Goal: Task Accomplishment & Management: Use online tool/utility

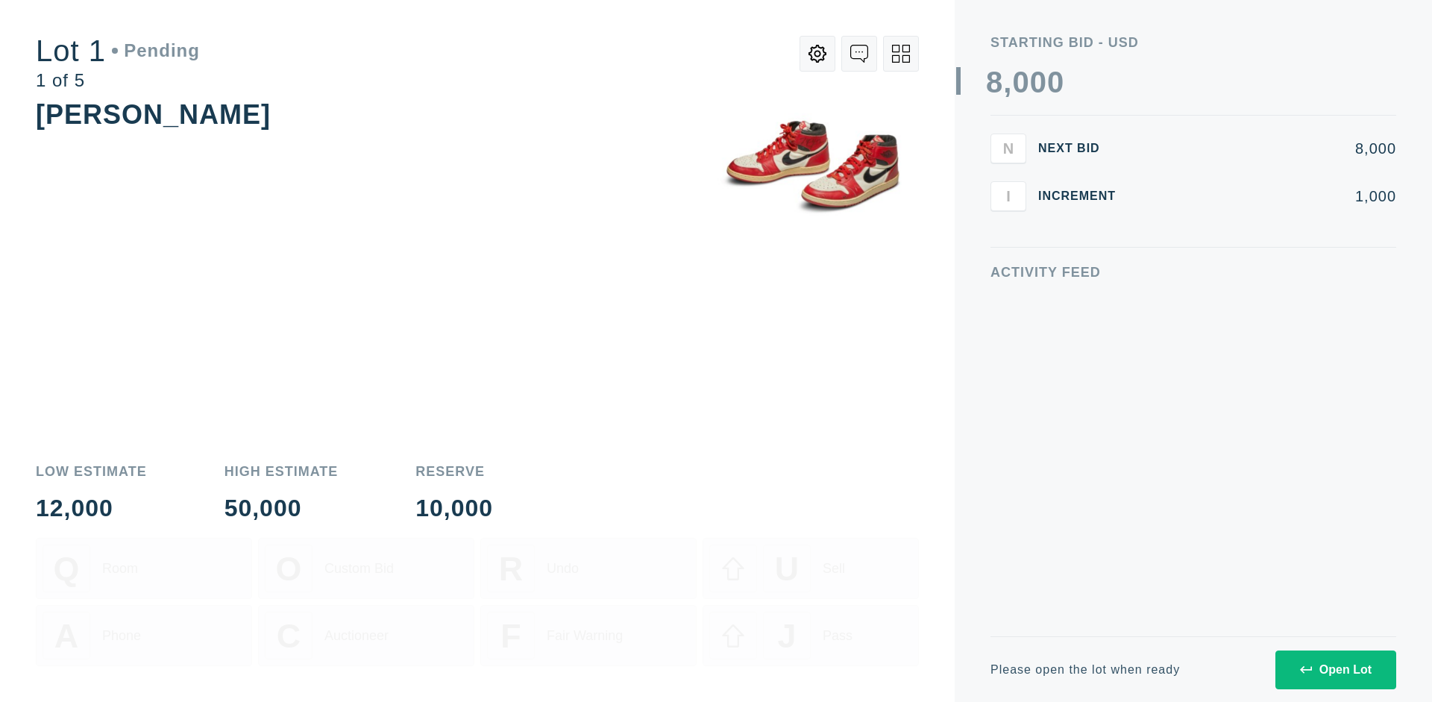
click at [1335, 669] on div "Open Lot" at bounding box center [1336, 669] width 72 height 13
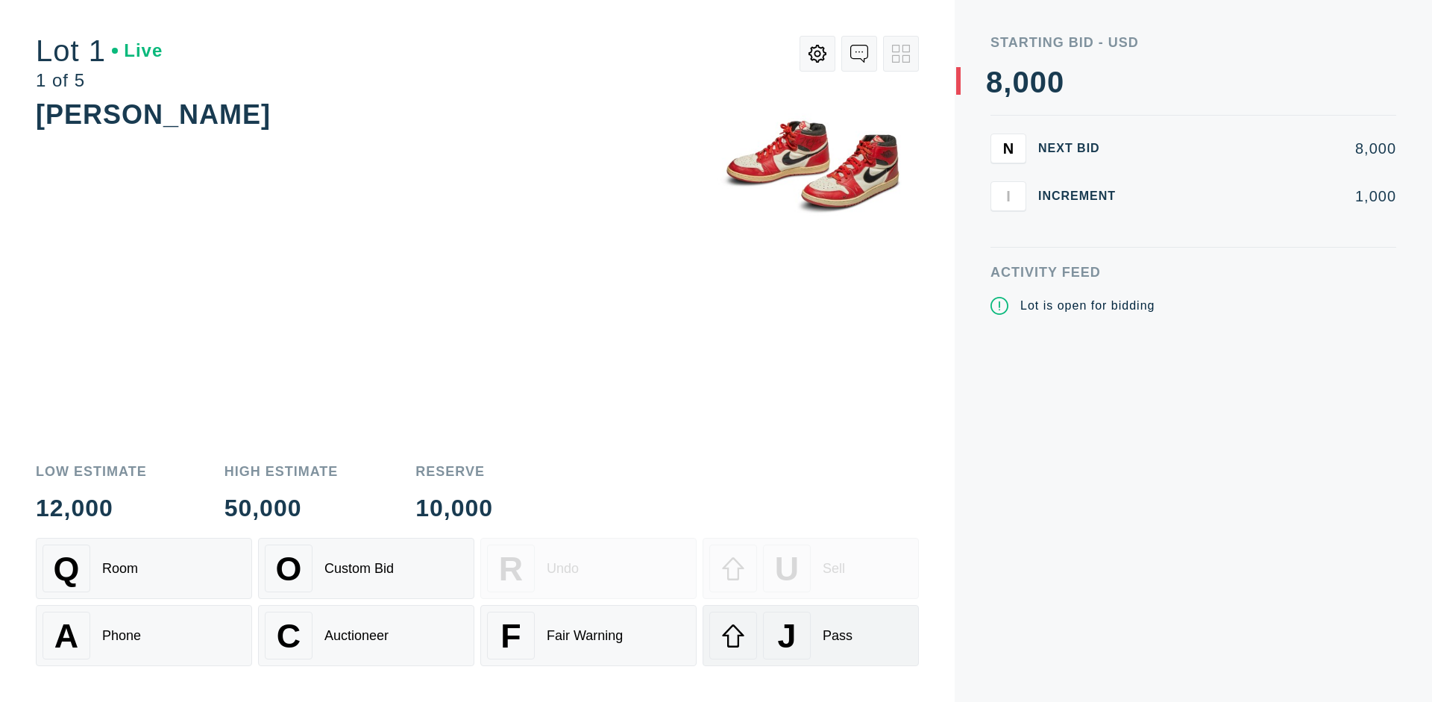
click at [811, 635] on div "J Pass" at bounding box center [810, 635] width 203 height 48
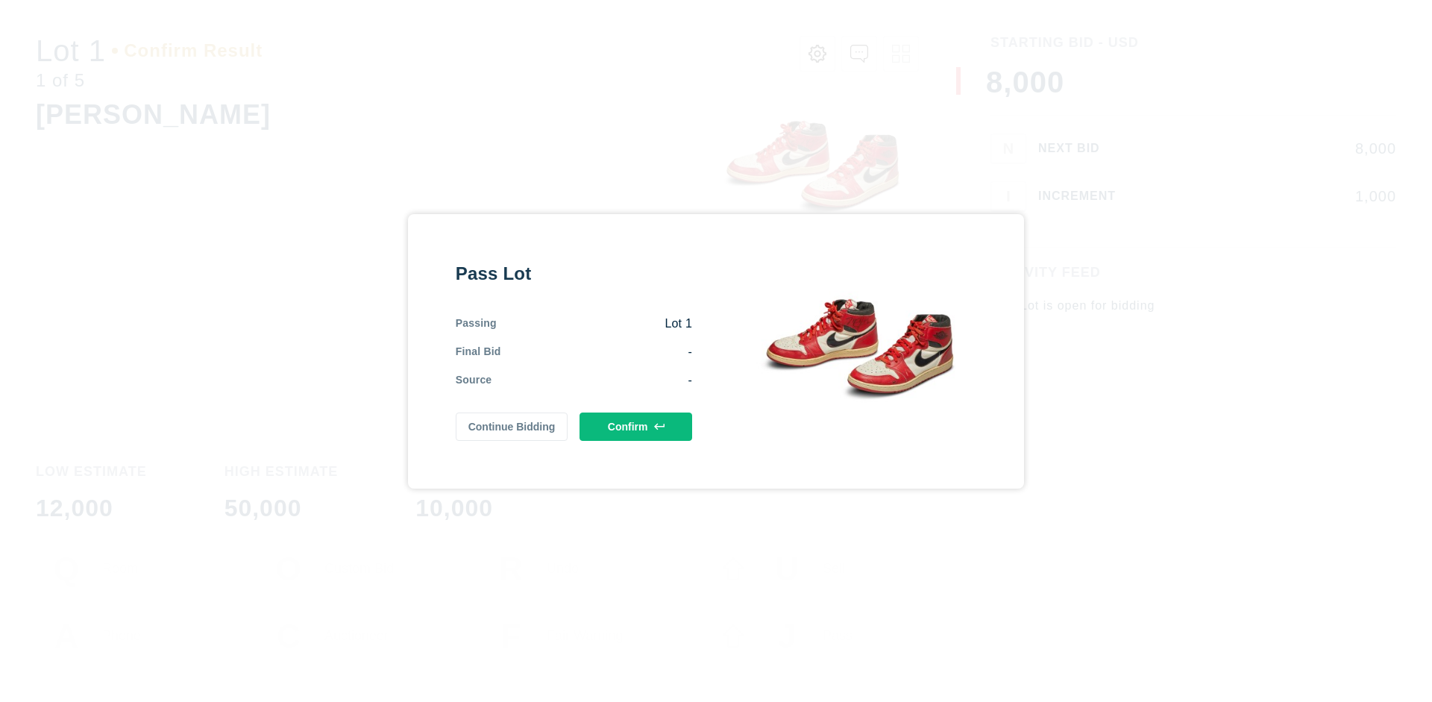
click at [636, 422] on button "Confirm" at bounding box center [635, 426] width 113 height 28
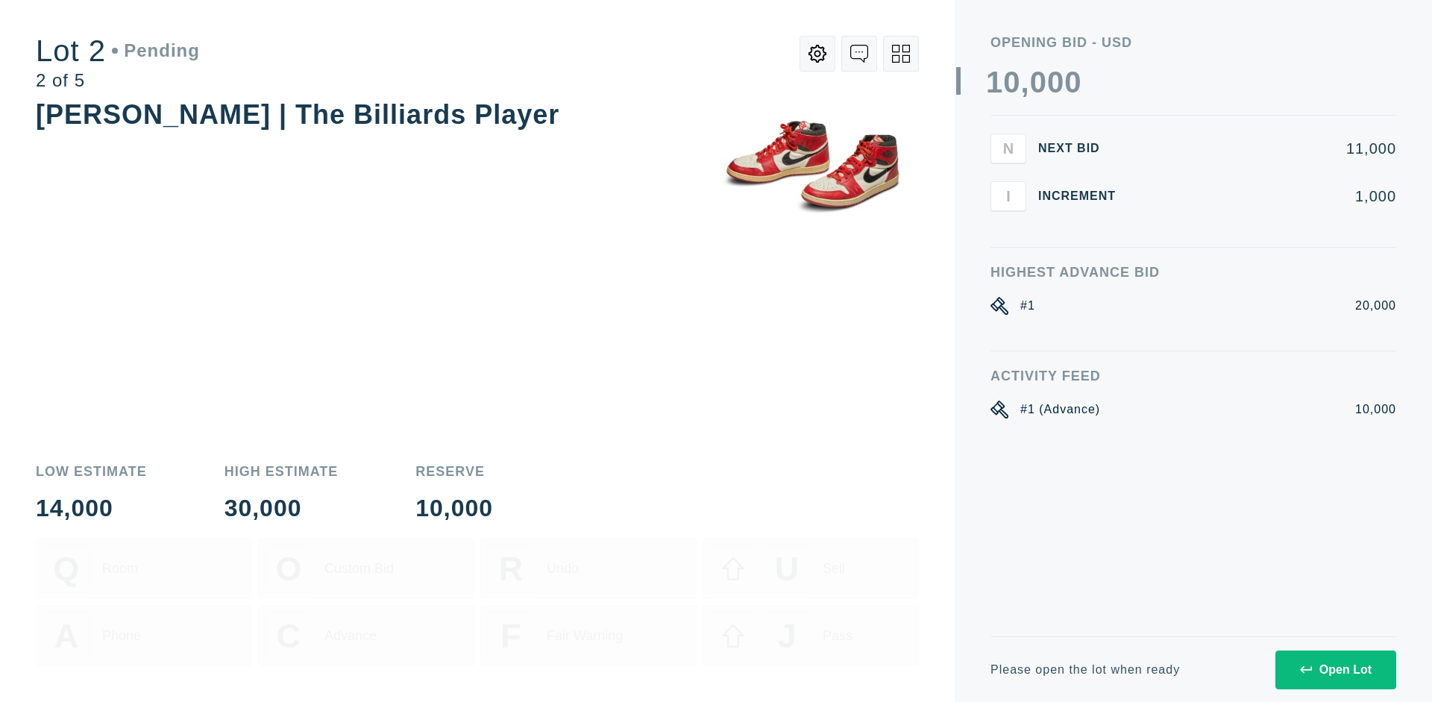
click at [1335, 669] on div "Open Lot" at bounding box center [1336, 669] width 72 height 13
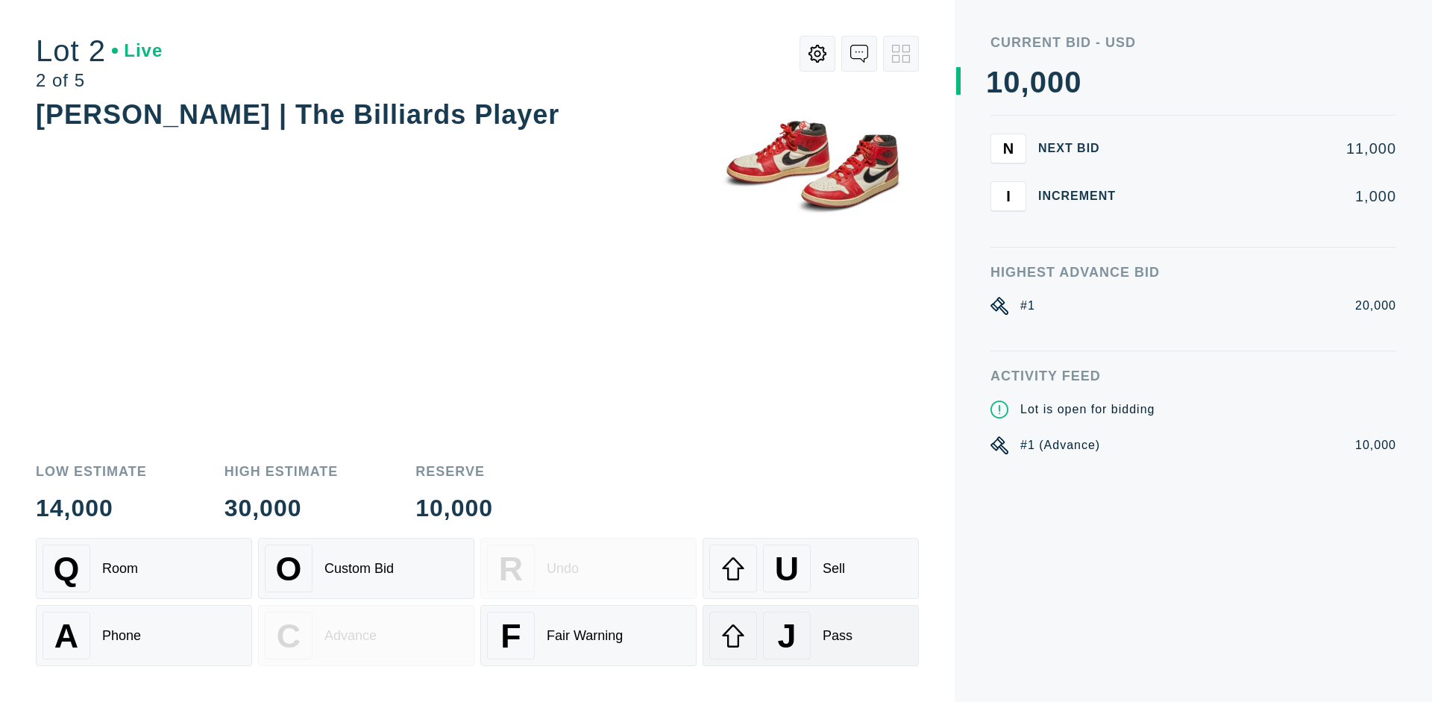
click at [811, 635] on div "J Pass" at bounding box center [810, 635] width 203 height 48
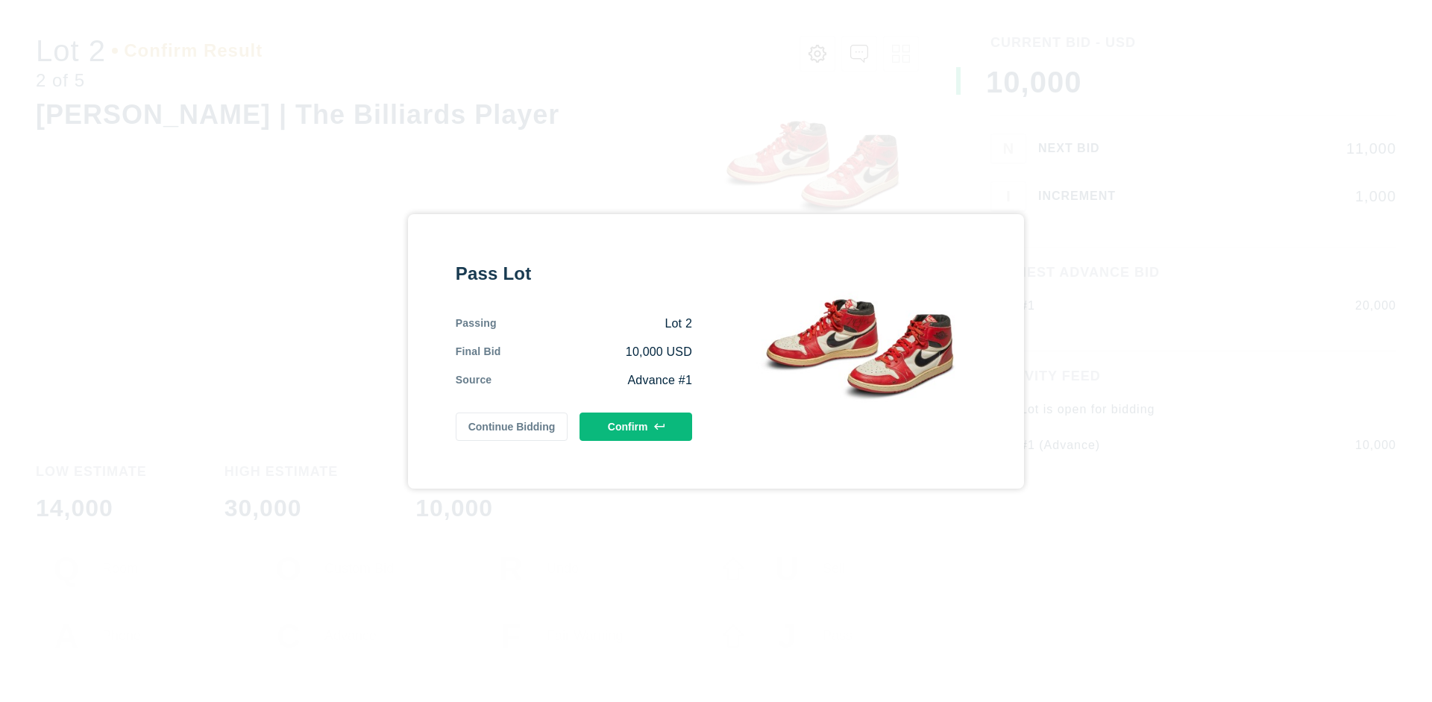
click at [636, 426] on button "Confirm" at bounding box center [635, 426] width 113 height 28
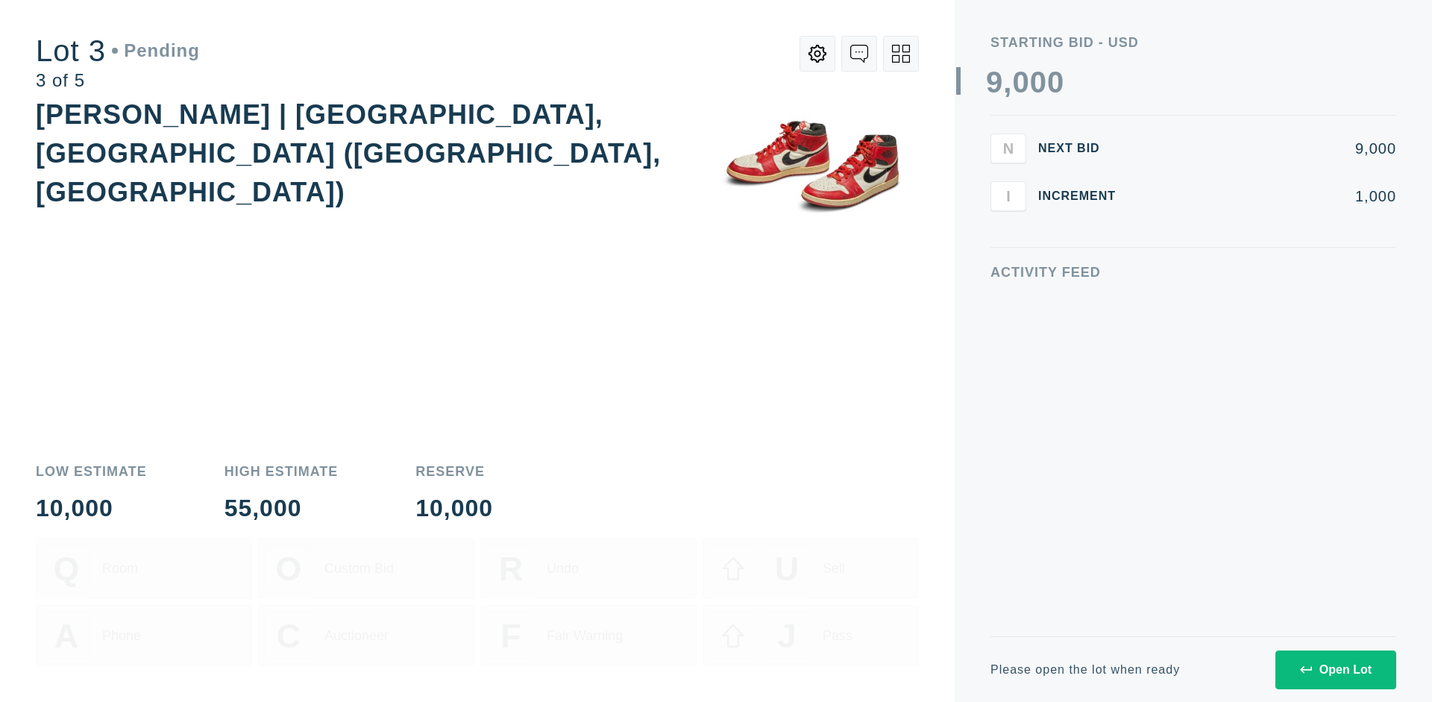
click at [1335, 669] on div "Open Lot" at bounding box center [1336, 669] width 72 height 13
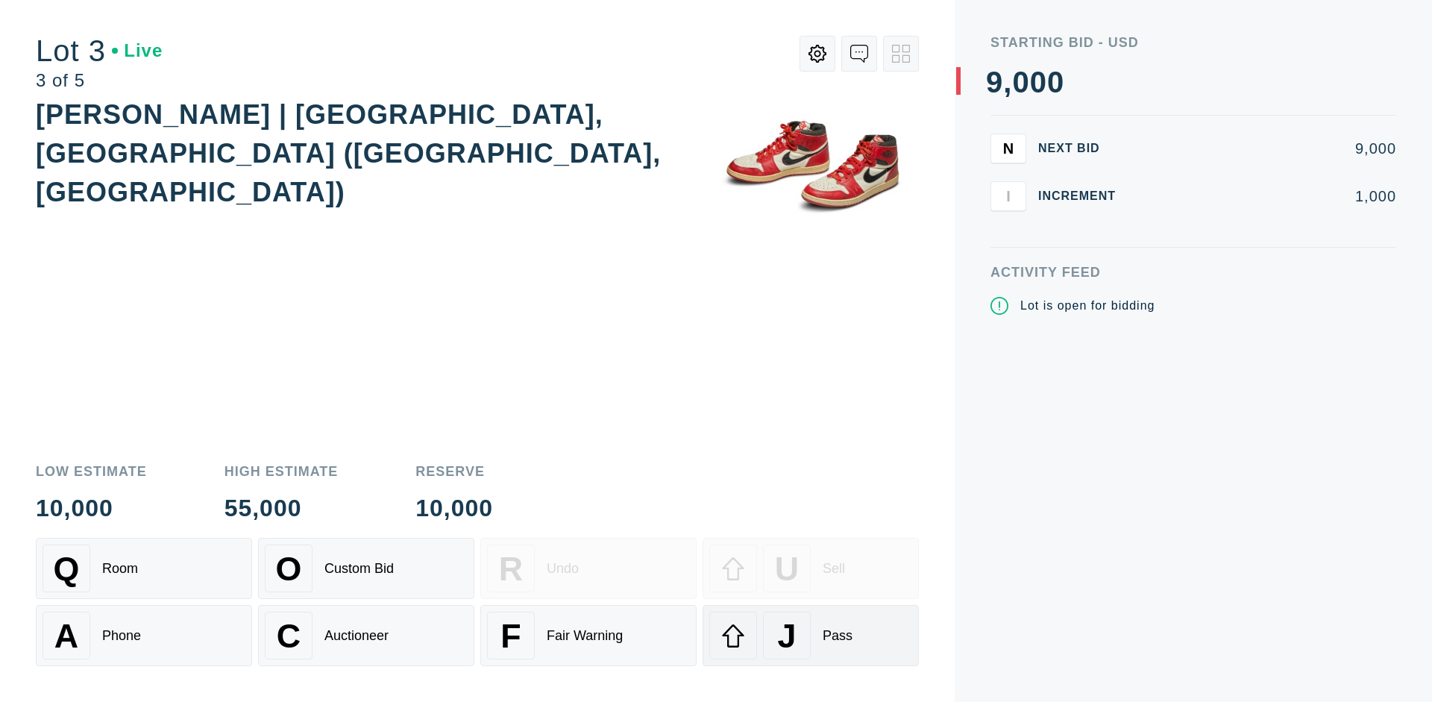
click at [811, 635] on div "J Pass" at bounding box center [810, 635] width 203 height 48
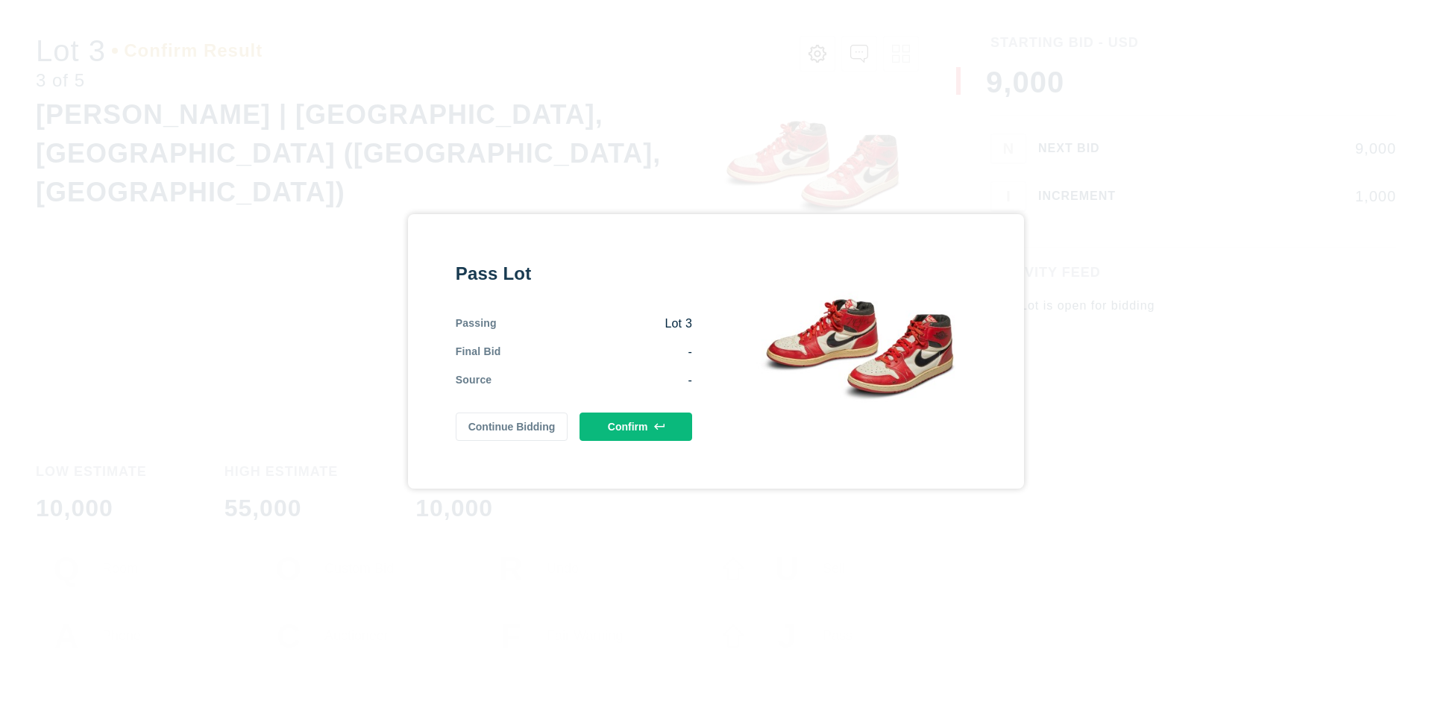
click at [636, 426] on button "Confirm" at bounding box center [635, 426] width 113 height 28
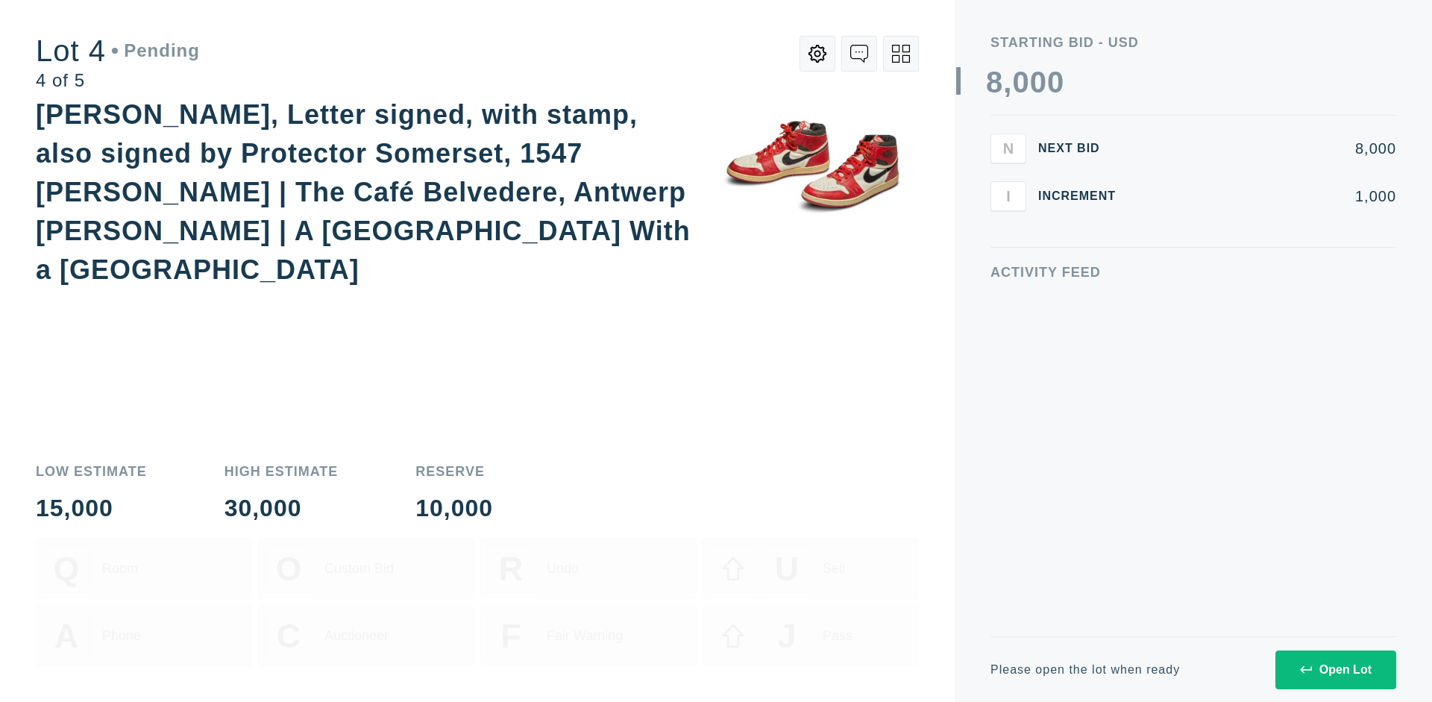
click at [901, 54] on icon at bounding box center [901, 54] width 18 height 18
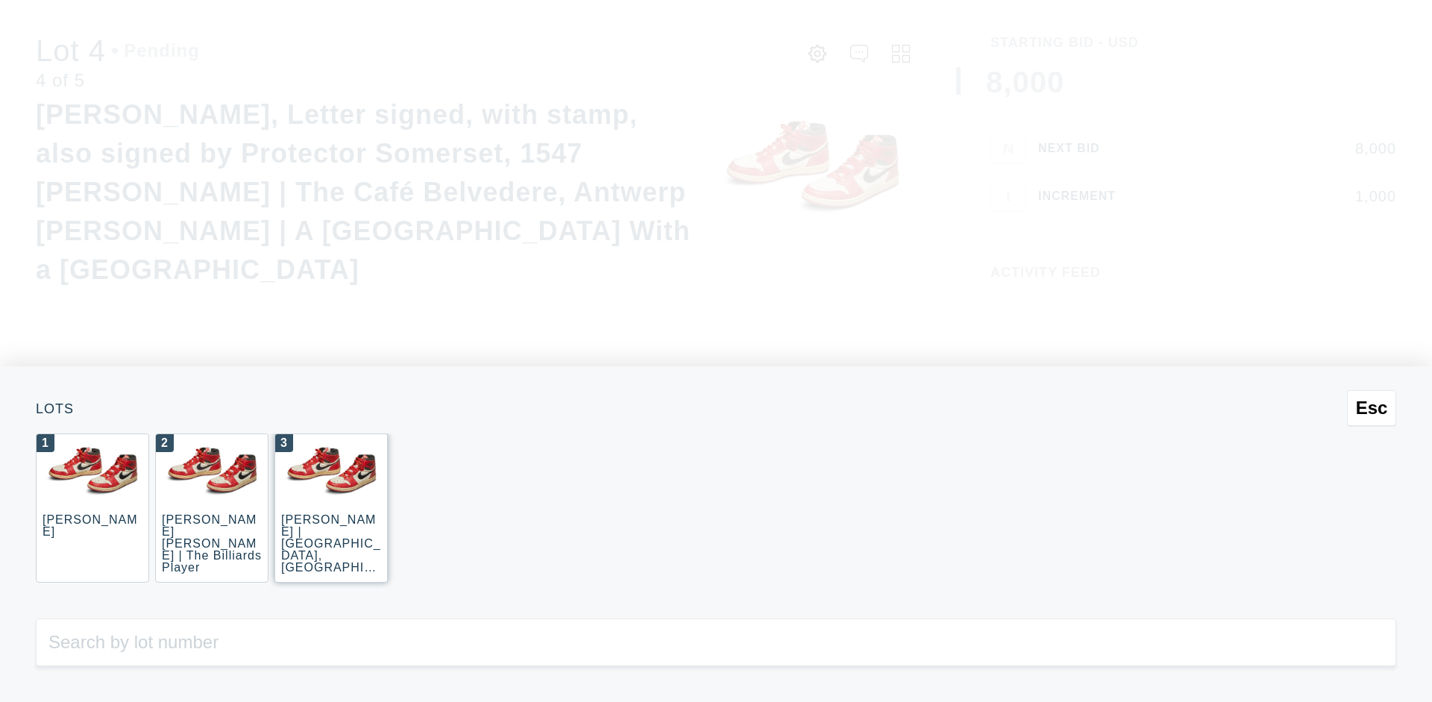
click at [331, 508] on div "3 [PERSON_NAME] | [GEOGRAPHIC_DATA], [GEOGRAPHIC_DATA] ([GEOGRAPHIC_DATA], [GEO…" at bounding box center [330, 507] width 113 height 149
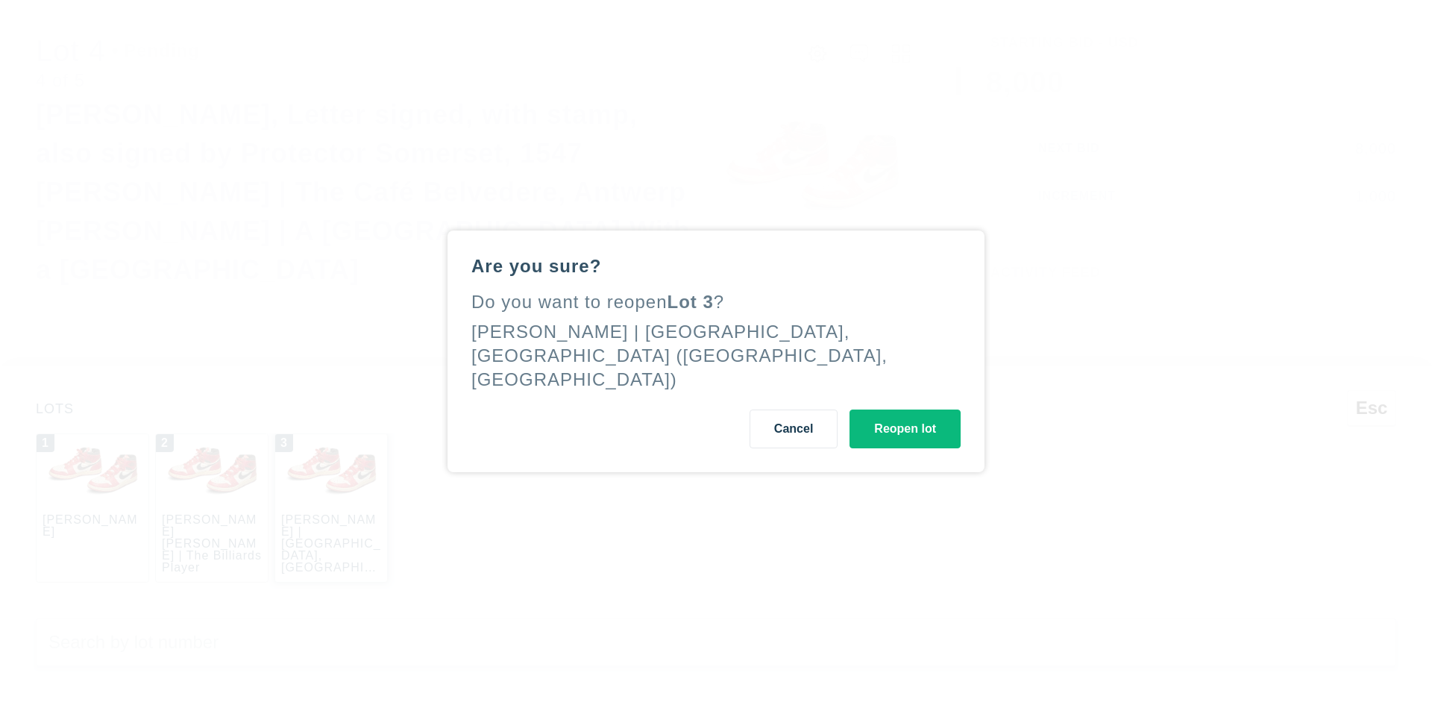
click at [899, 434] on button "Reopen lot" at bounding box center [904, 428] width 111 height 39
